Goal: Check status: Check status

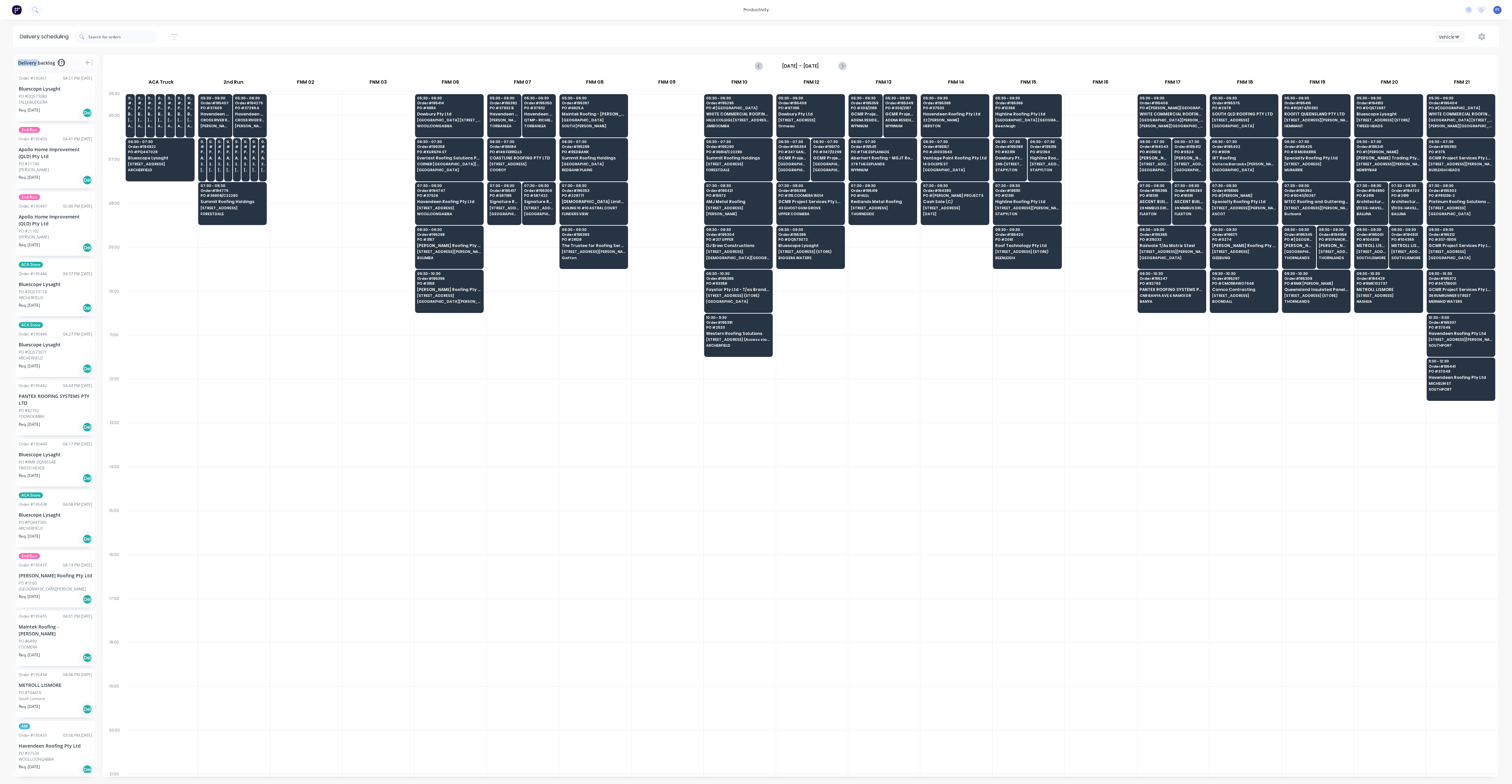
scroll to position [0, 0]
click at [732, 156] on span "Summit Roofing Holdings" at bounding box center [737, 158] width 63 height 4
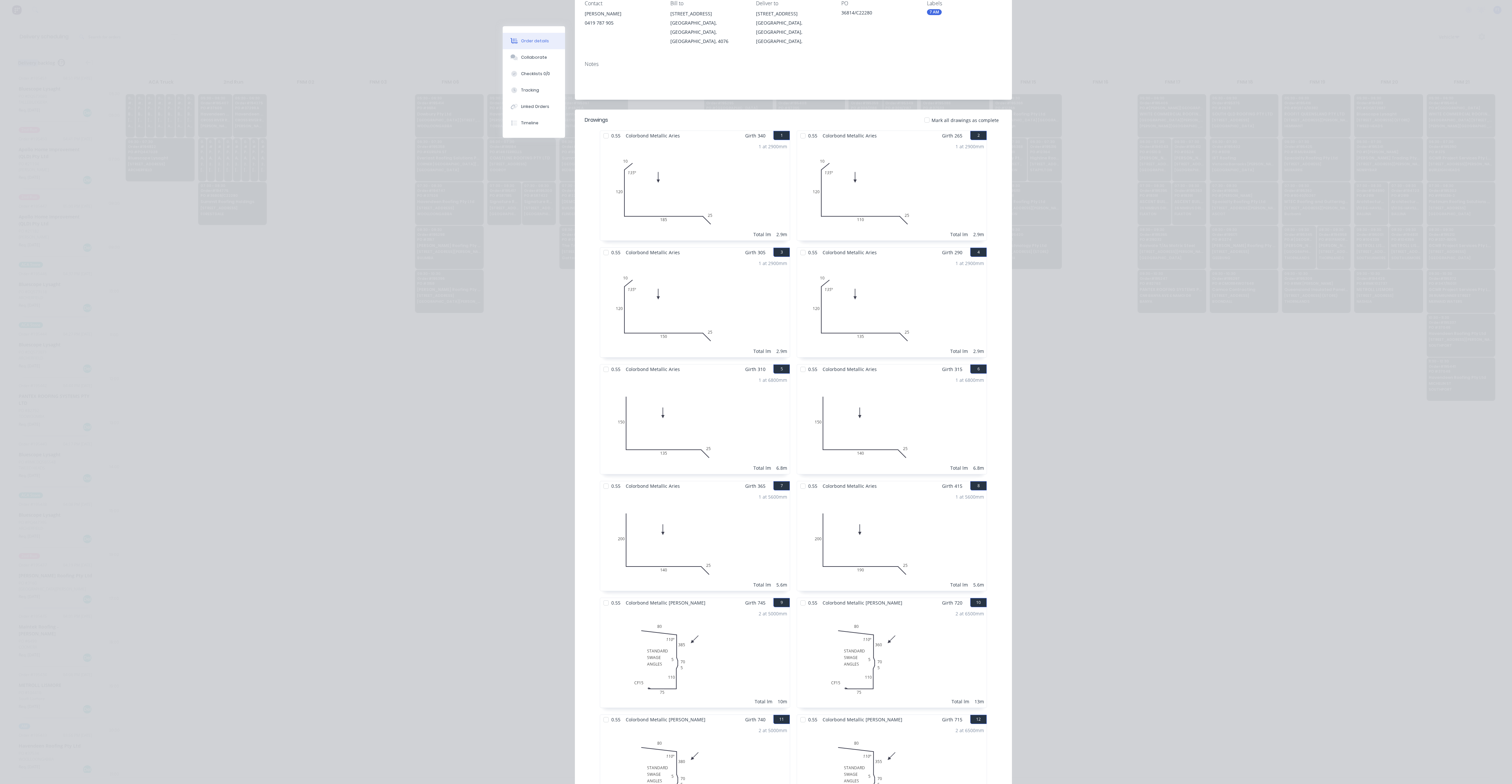
scroll to position [0, 0]
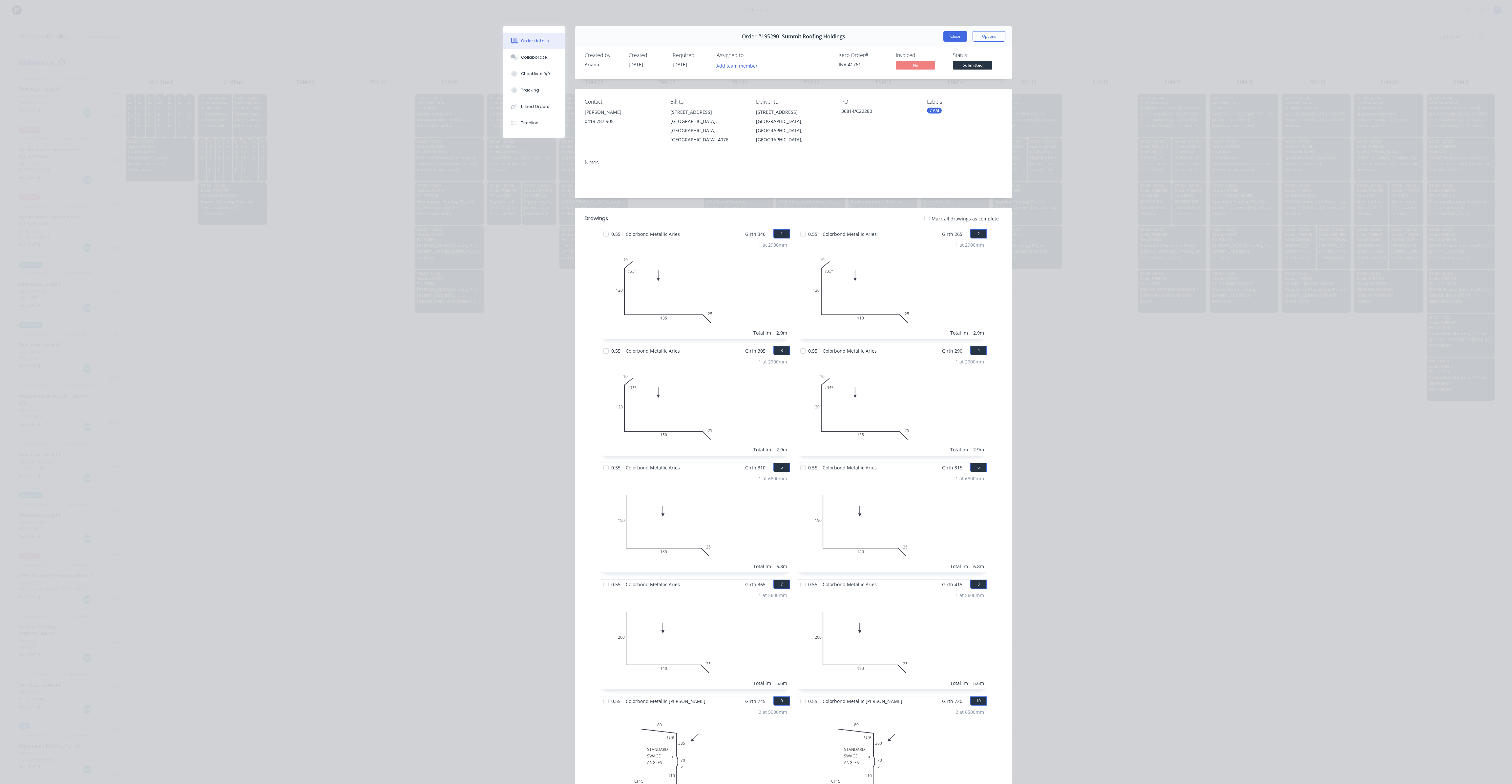
click at [957, 39] on button "Close" at bounding box center [955, 37] width 24 height 11
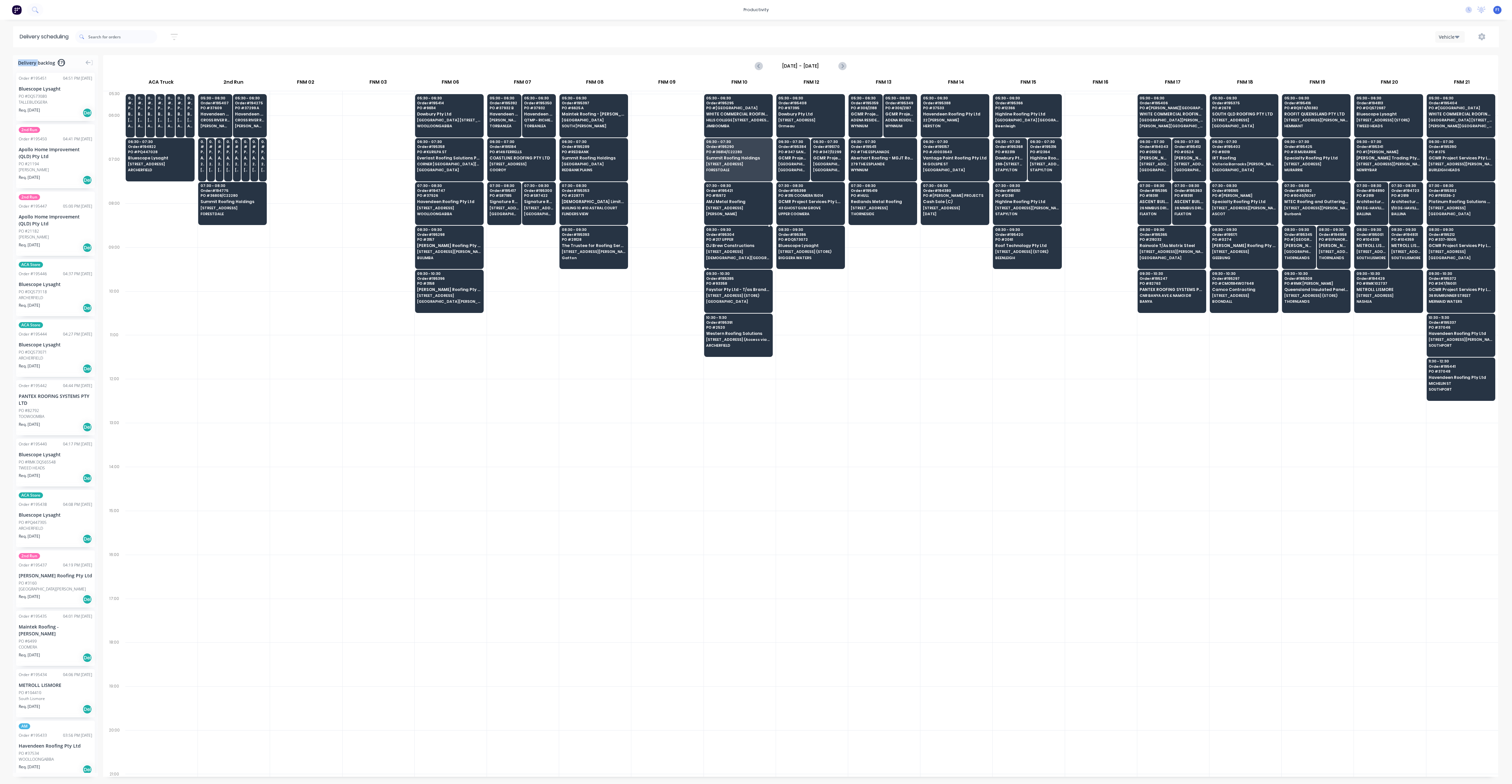
click at [808, 352] on div at bounding box center [812, 357] width 72 height 44
click at [743, 209] on div "07:30 - 08:30 Order # 195421 PO # 15972 AMJ Metal Roofing [STREET_ADDRESS][PERS…" at bounding box center [739, 200] width 68 height 37
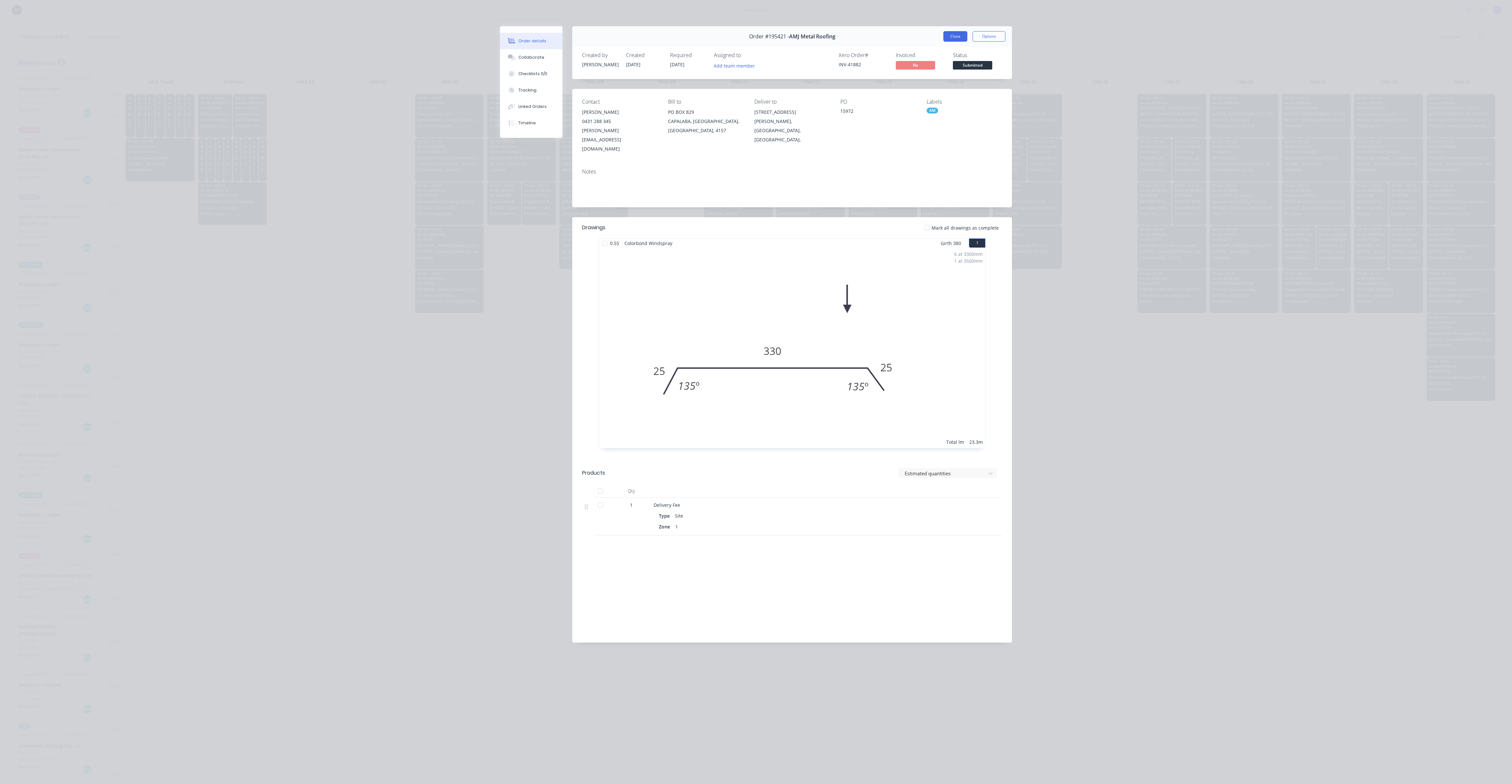
click at [958, 41] on button "Close" at bounding box center [955, 37] width 24 height 11
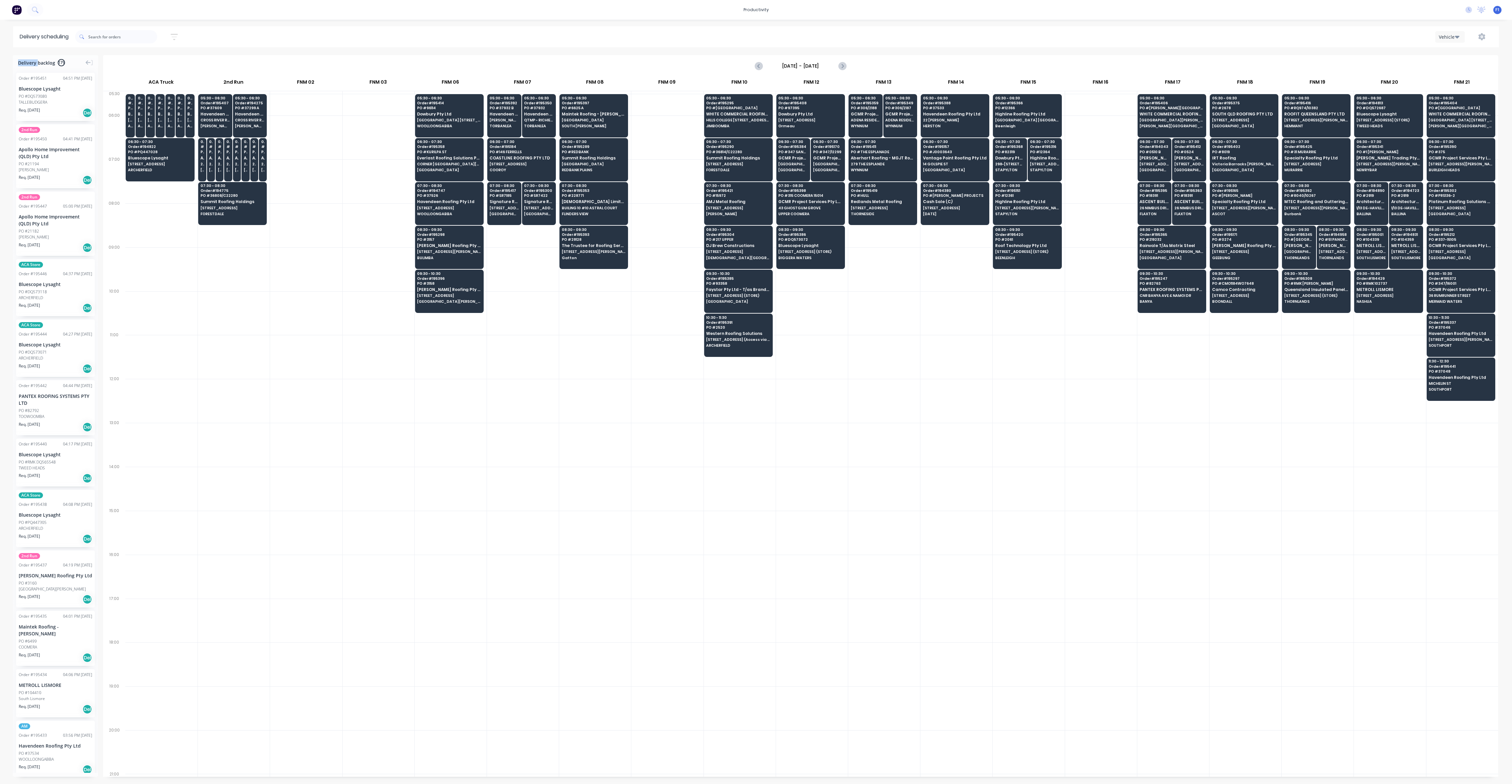
drag, startPoint x: 907, startPoint y: 287, endPoint x: 899, endPoint y: 288, distance: 8.1
click at [902, 288] on div at bounding box center [884, 269] width 72 height 44
click at [192, 125] on span "ARCHERFIELD" at bounding box center [190, 126] width 5 height 4
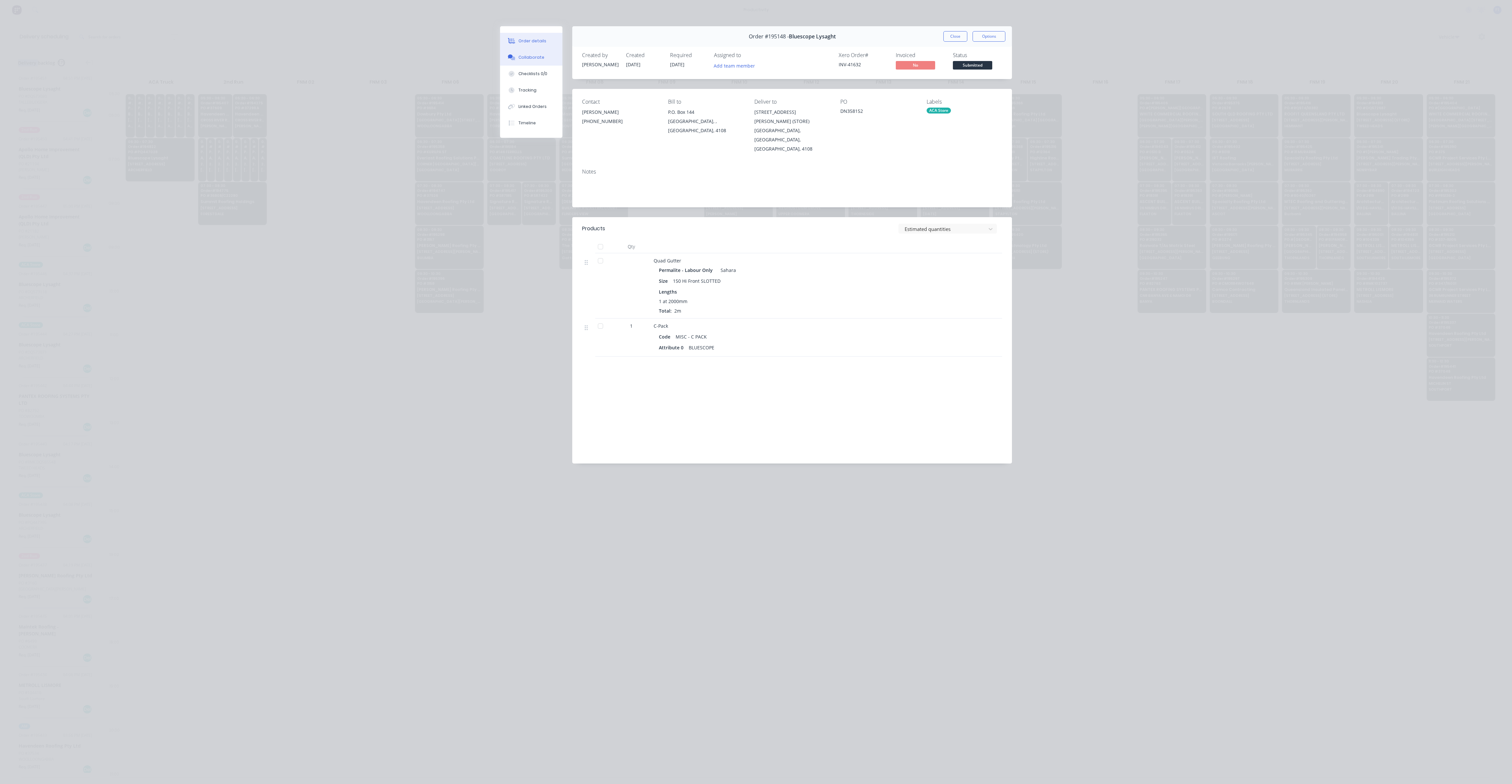
click at [521, 55] on div "Collaborate" at bounding box center [531, 57] width 26 height 6
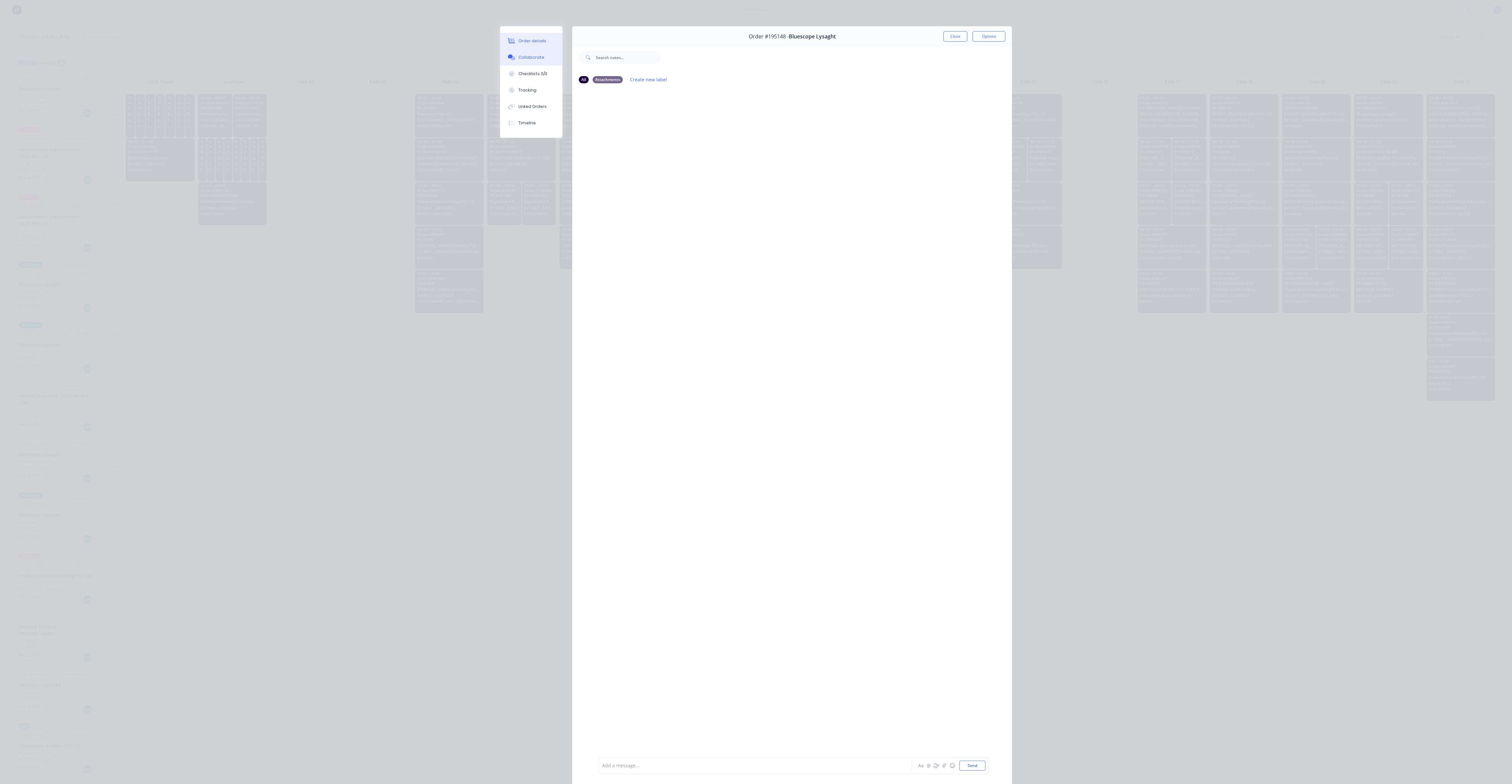
click at [513, 39] on button "Order details" at bounding box center [531, 41] width 62 height 17
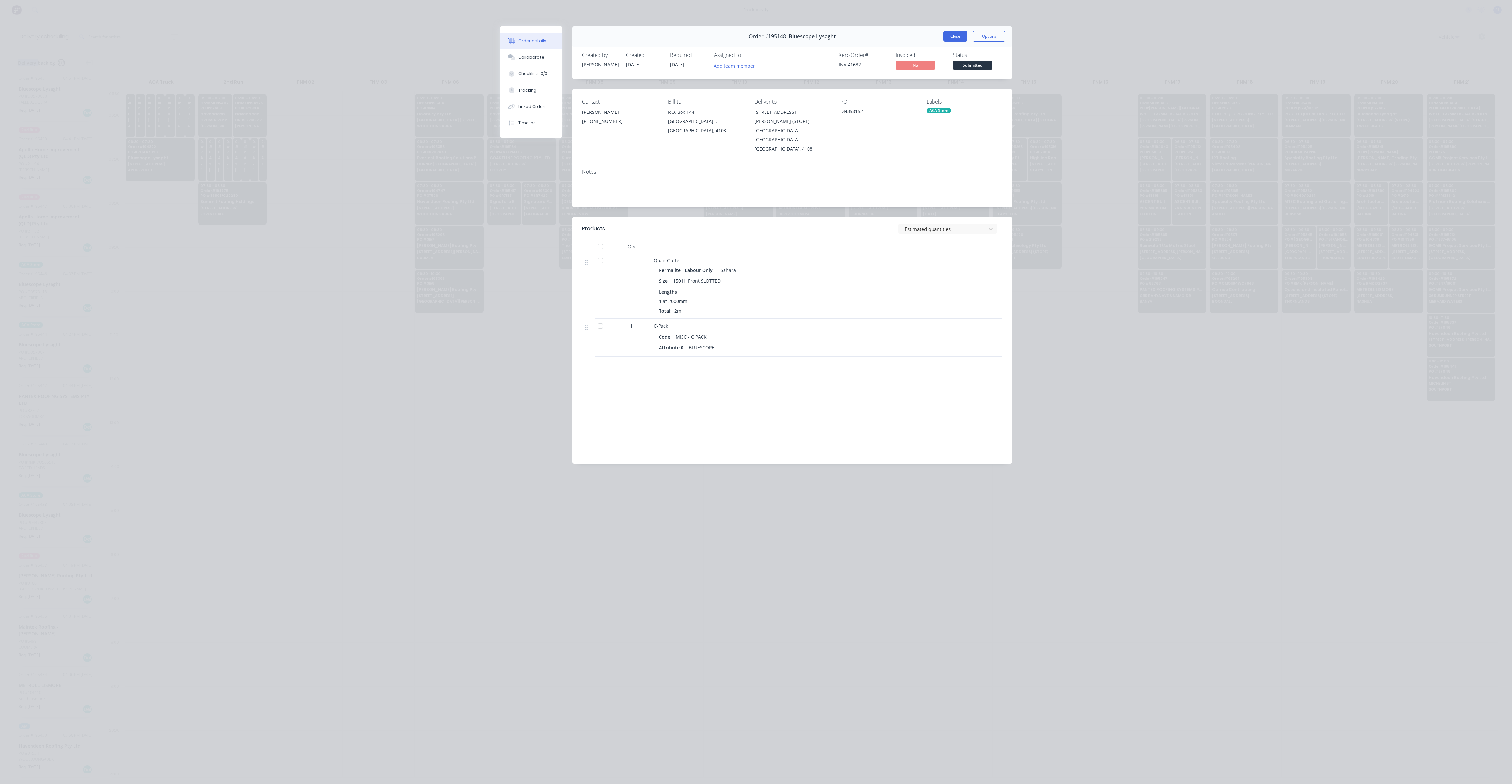
click at [961, 41] on button "Close" at bounding box center [955, 37] width 24 height 11
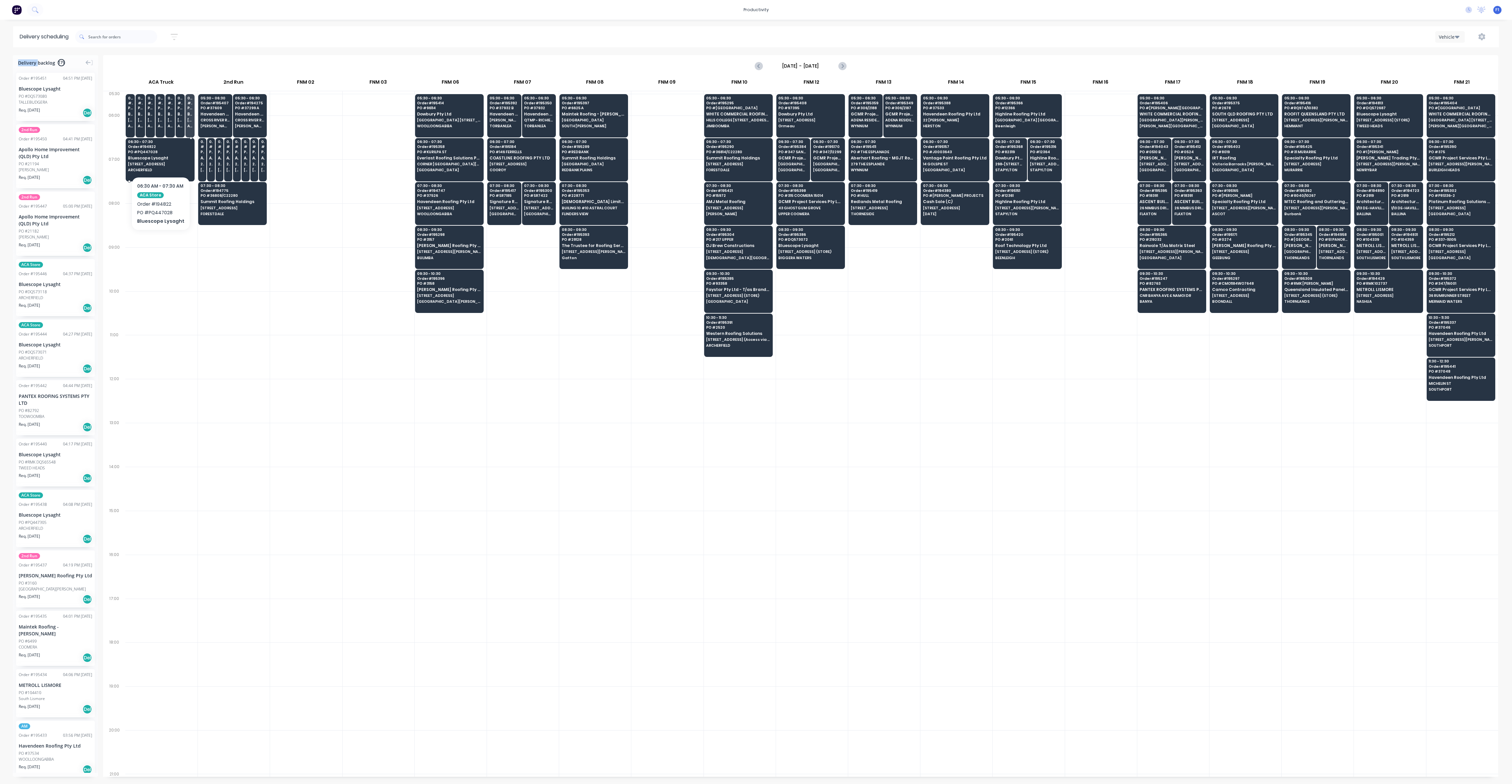
click at [141, 150] on span "PO # PQ447028" at bounding box center [160, 152] width 64 height 4
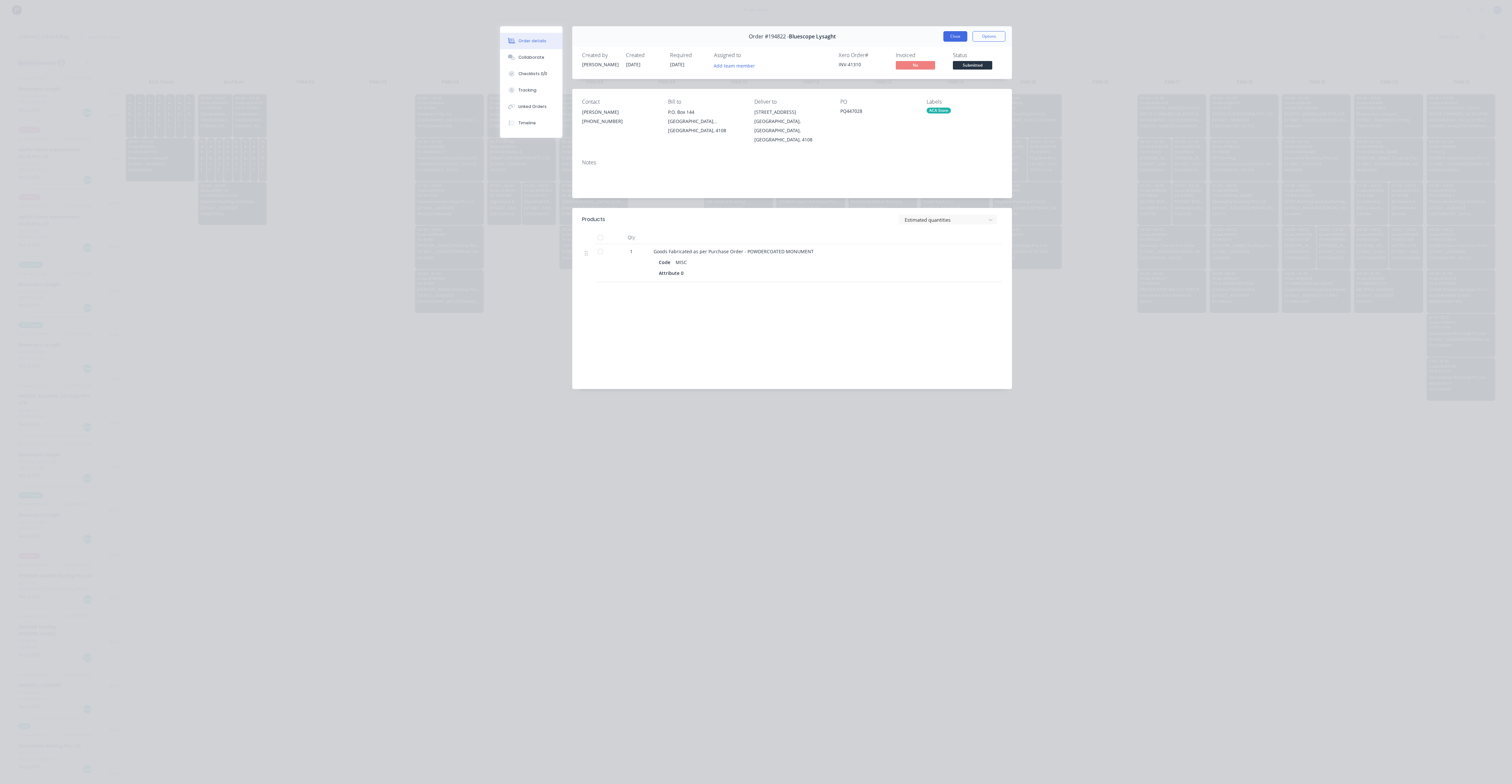
click at [958, 37] on button "Close" at bounding box center [955, 37] width 24 height 11
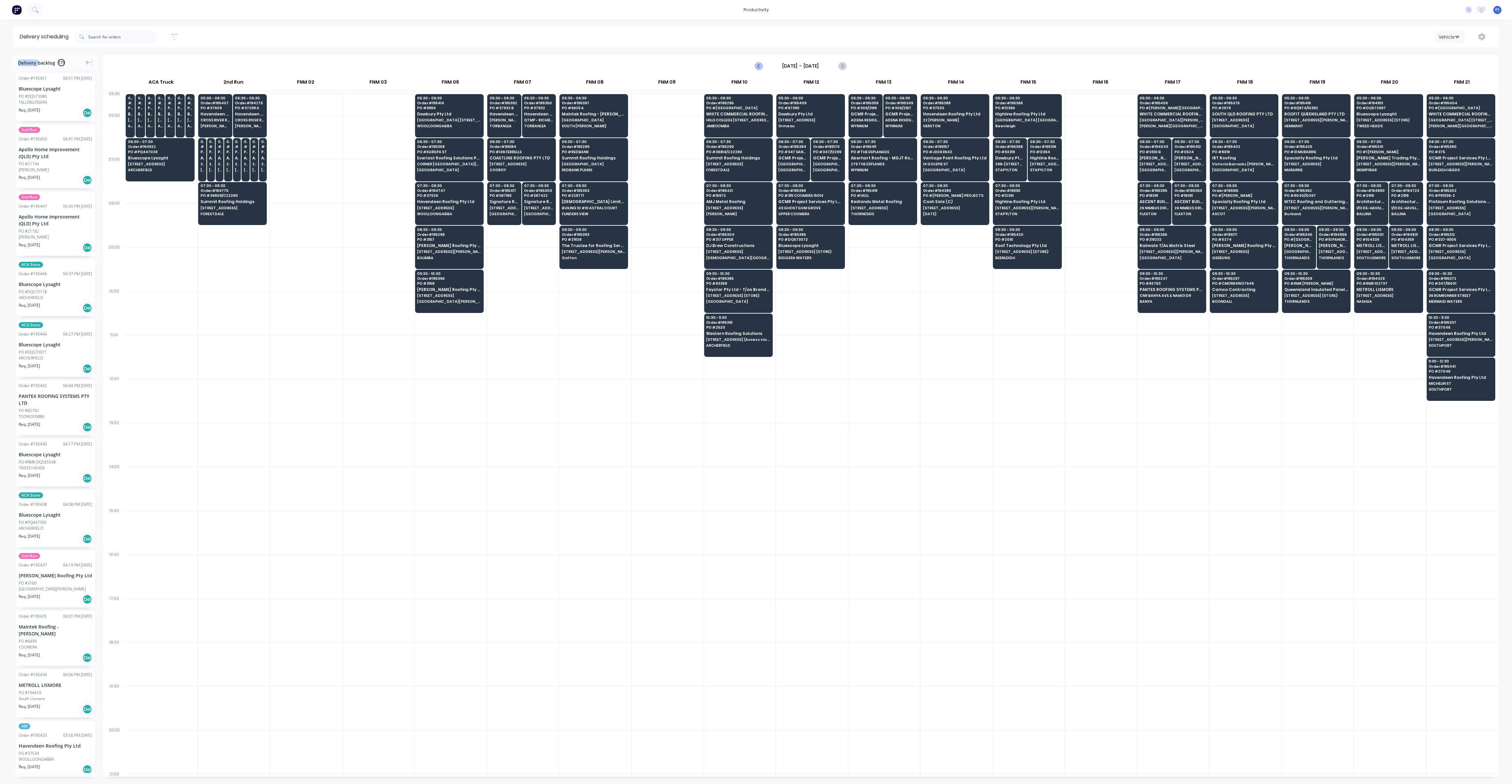
click at [759, 67] on icon "Previous page" at bounding box center [759, 66] width 3 height 5
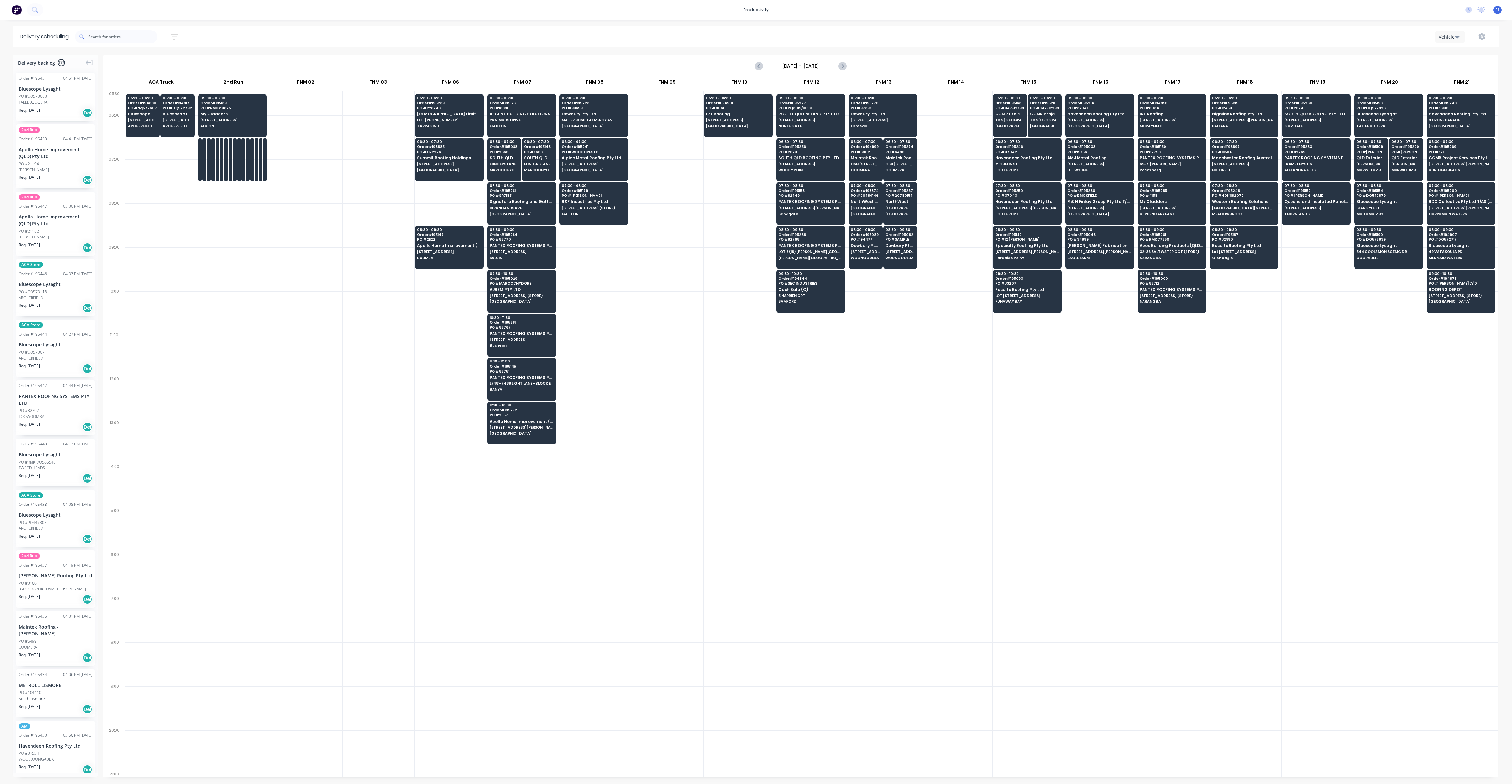
click at [829, 66] on input "[DATE] - [DATE]" at bounding box center [800, 65] width 65 height 10
click at [843, 111] on div "10" at bounding box center [843, 112] width 10 height 10
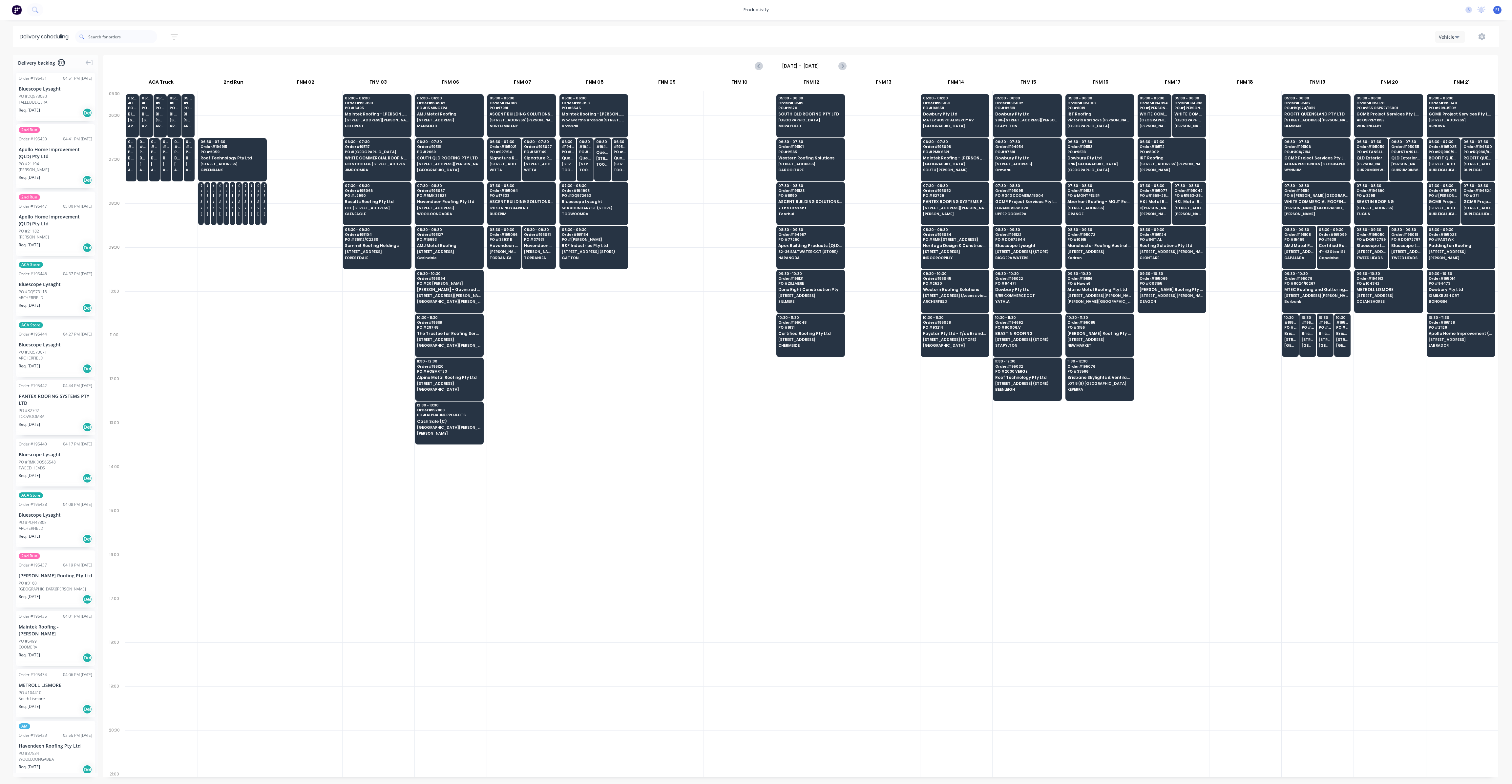
click at [824, 63] on input "[DATE] - [DATE]" at bounding box center [800, 65] width 65 height 10
click at [805, 122] on div "14" at bounding box center [803, 124] width 10 height 10
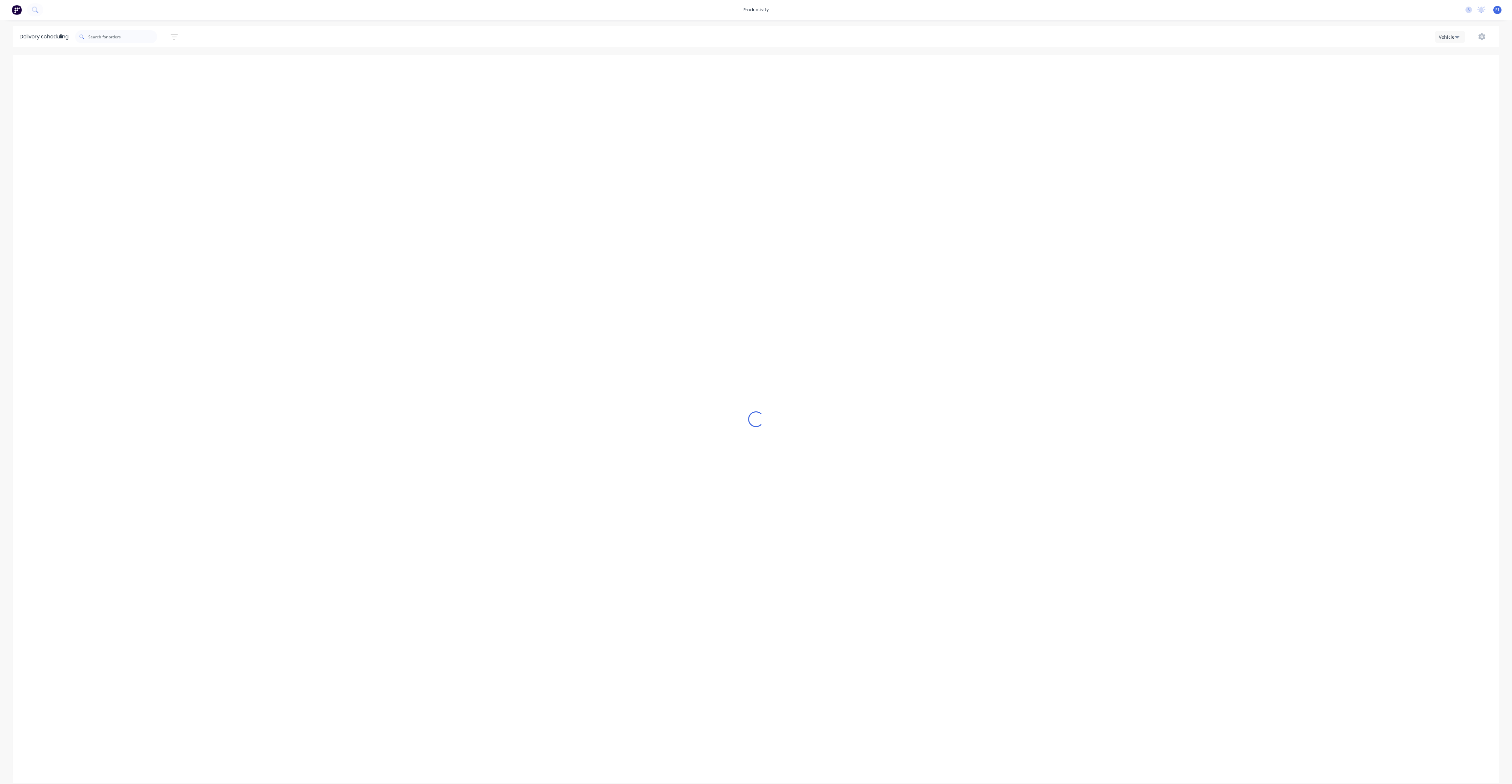
type input "[DATE] - [DATE]"
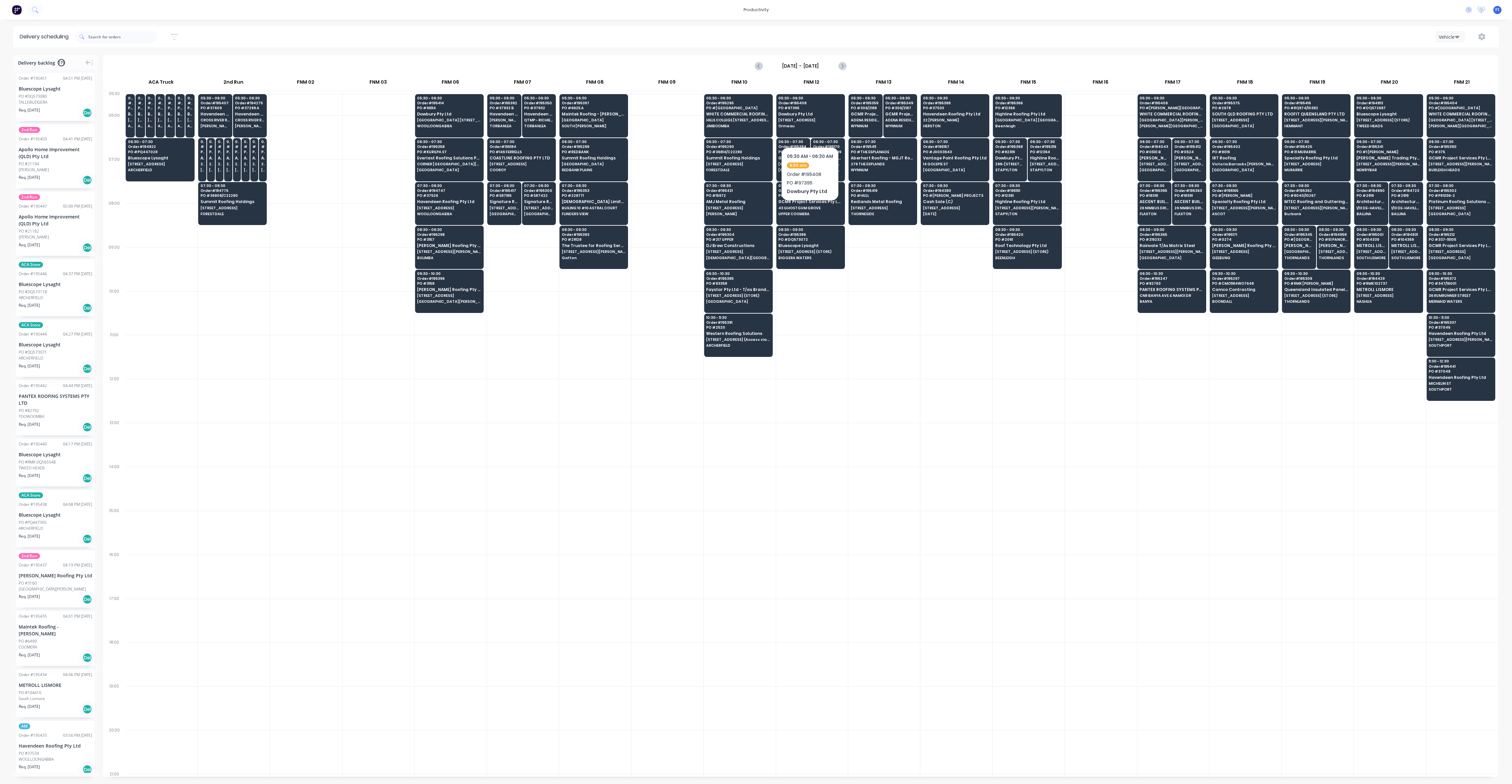
click at [895, 514] on div at bounding box center [884, 533] width 72 height 44
